Goal: Find specific page/section: Find specific page/section

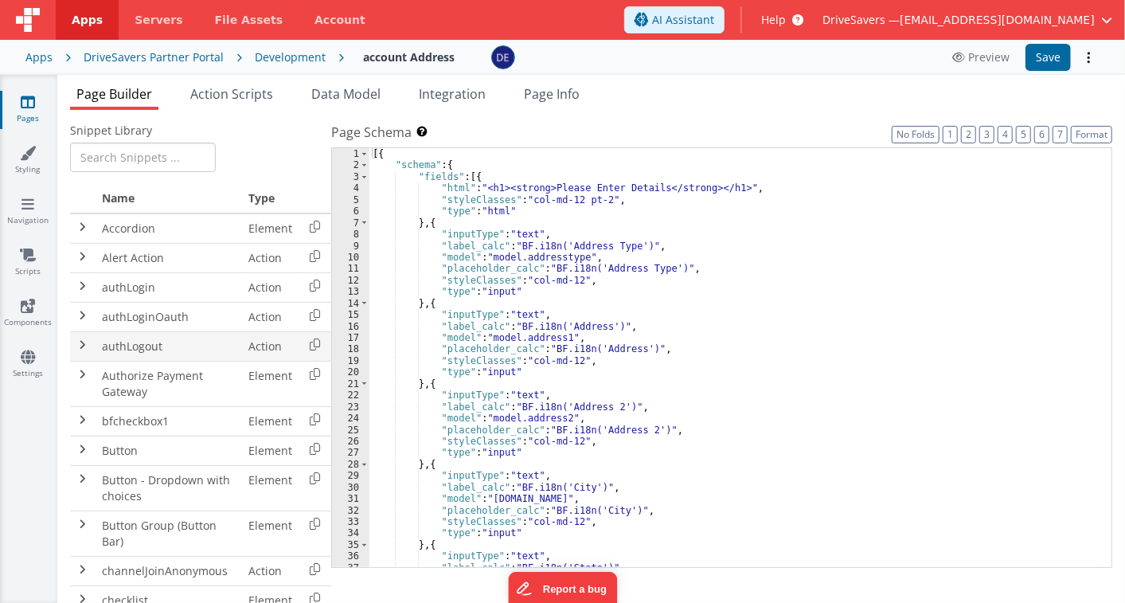
click at [180, 338] on td "authLogout" at bounding box center [169, 345] width 147 height 29
click at [80, 315] on span at bounding box center [82, 315] width 13 height 13
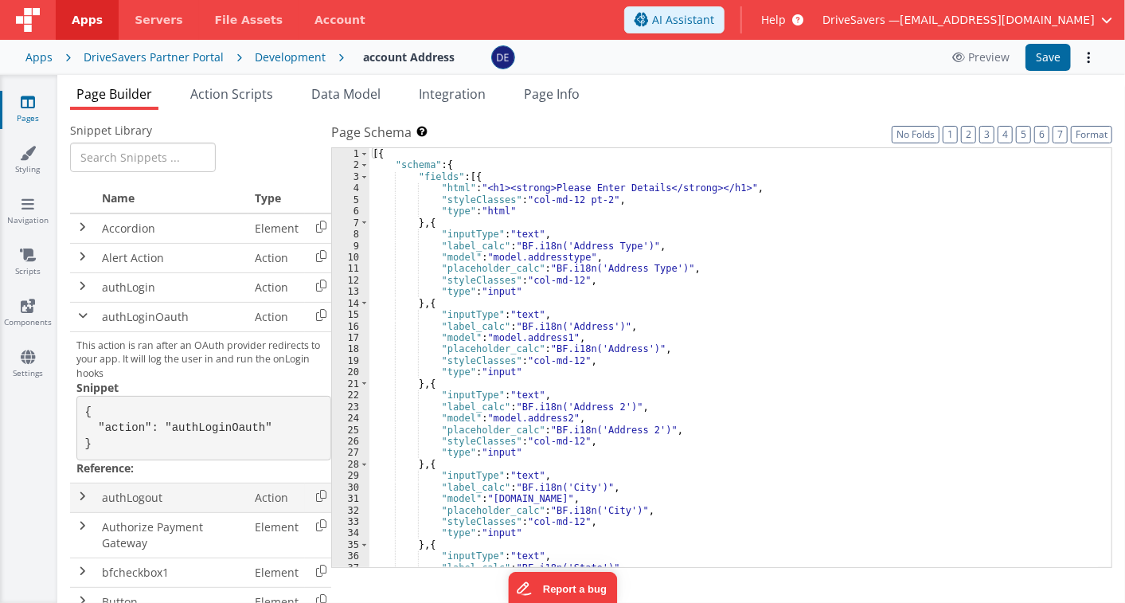
click at [76, 502] on span at bounding box center [82, 496] width 13 height 13
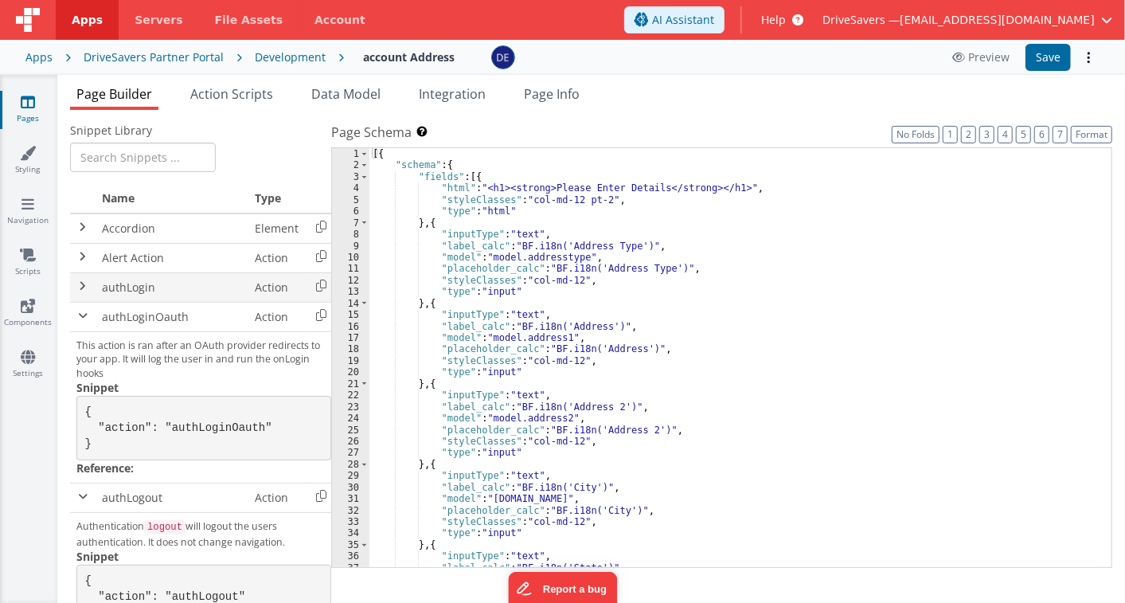
click at [153, 295] on td "authLogin" at bounding box center [172, 286] width 153 height 29
click at [78, 287] on span at bounding box center [82, 285] width 13 height 13
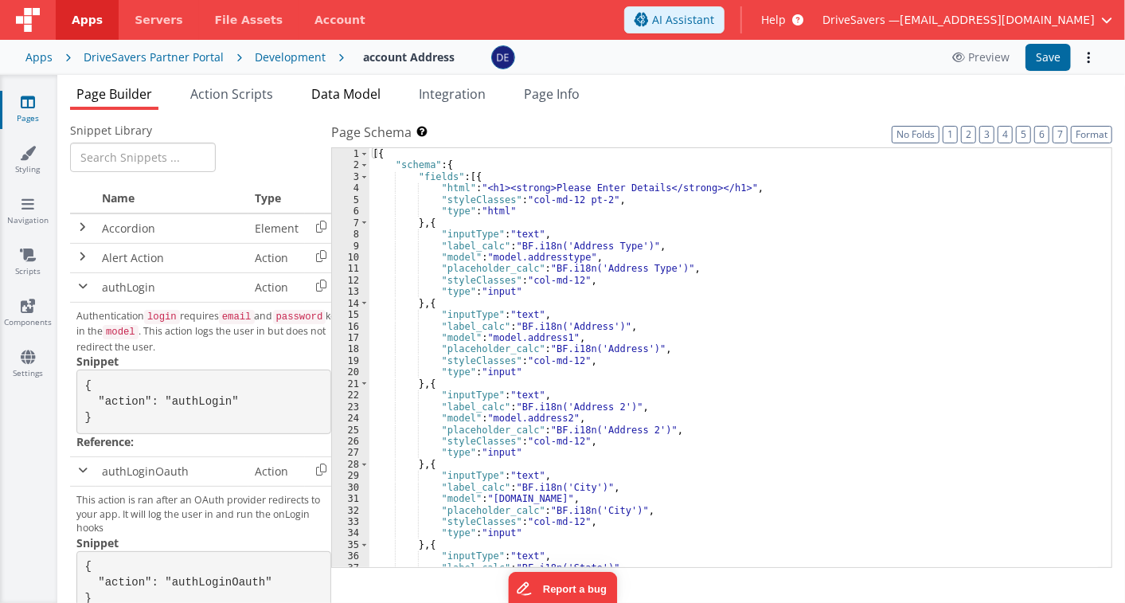
click at [330, 96] on span "Data Model" at bounding box center [345, 94] width 69 height 18
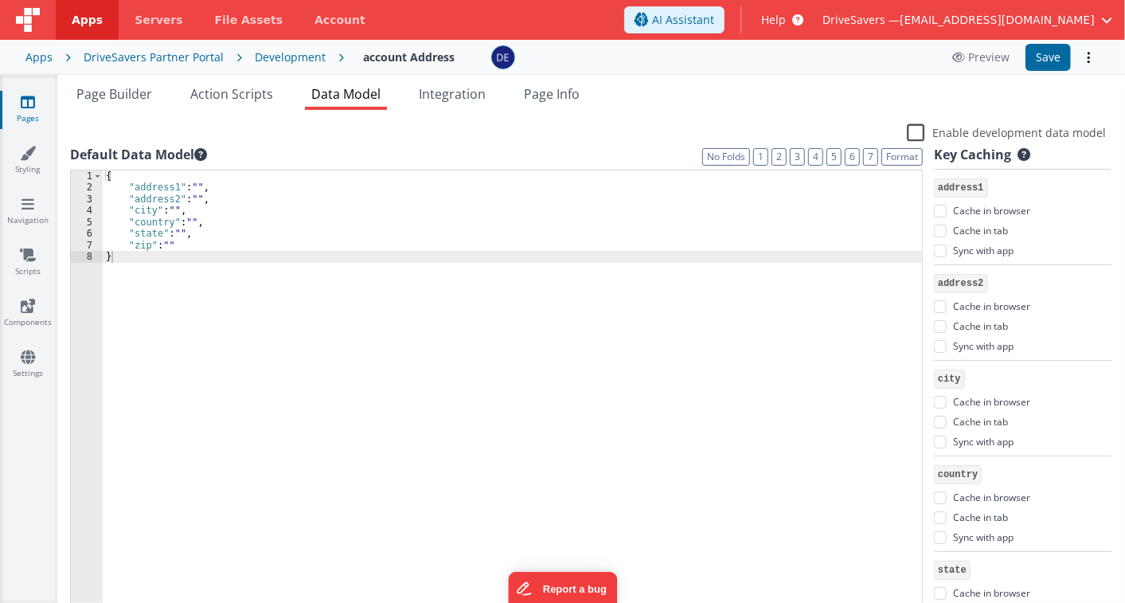
click at [346, 97] on span "Data Model" at bounding box center [345, 94] width 69 height 18
